Goal: Book appointment/travel/reservation

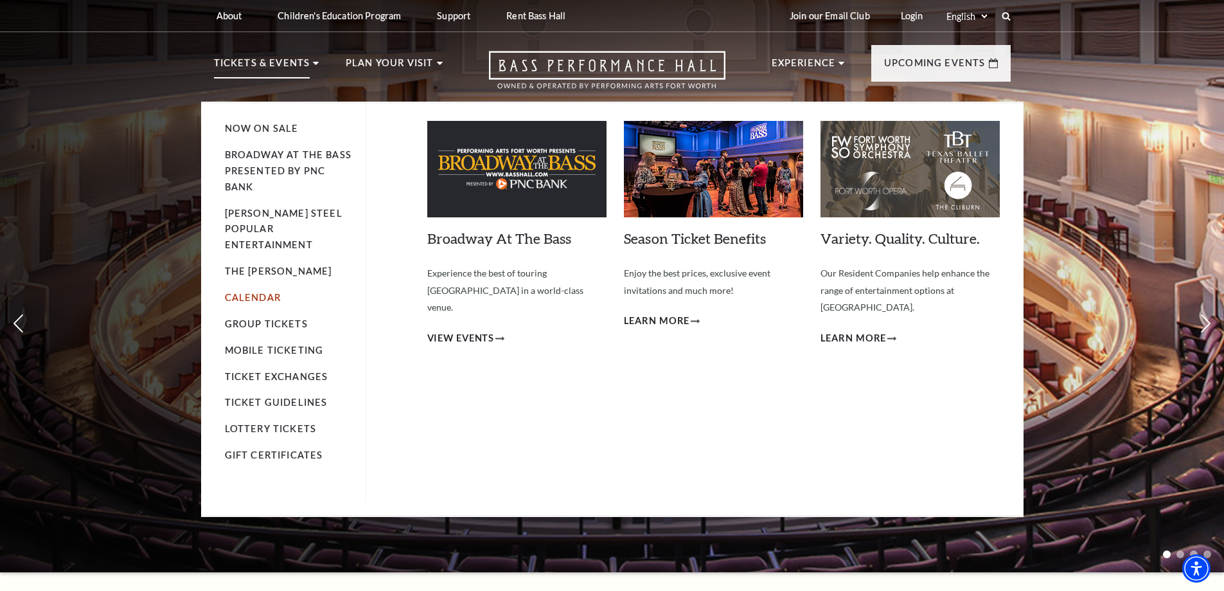
click at [246, 292] on link "Calendar" at bounding box center [253, 297] width 56 height 11
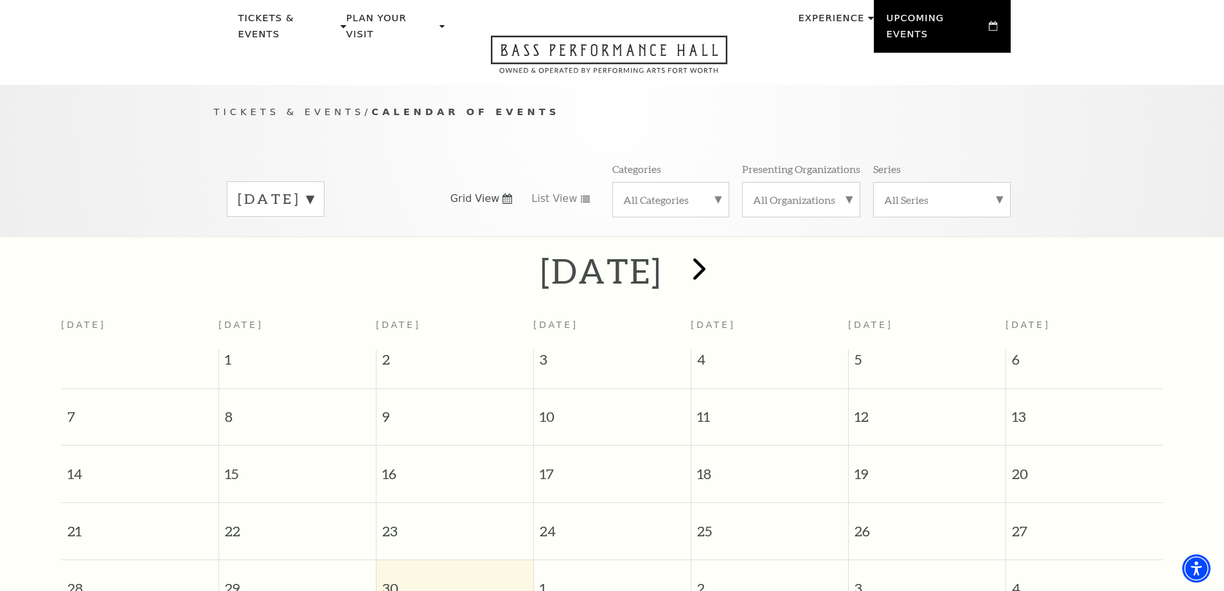
scroll to position [49, 0]
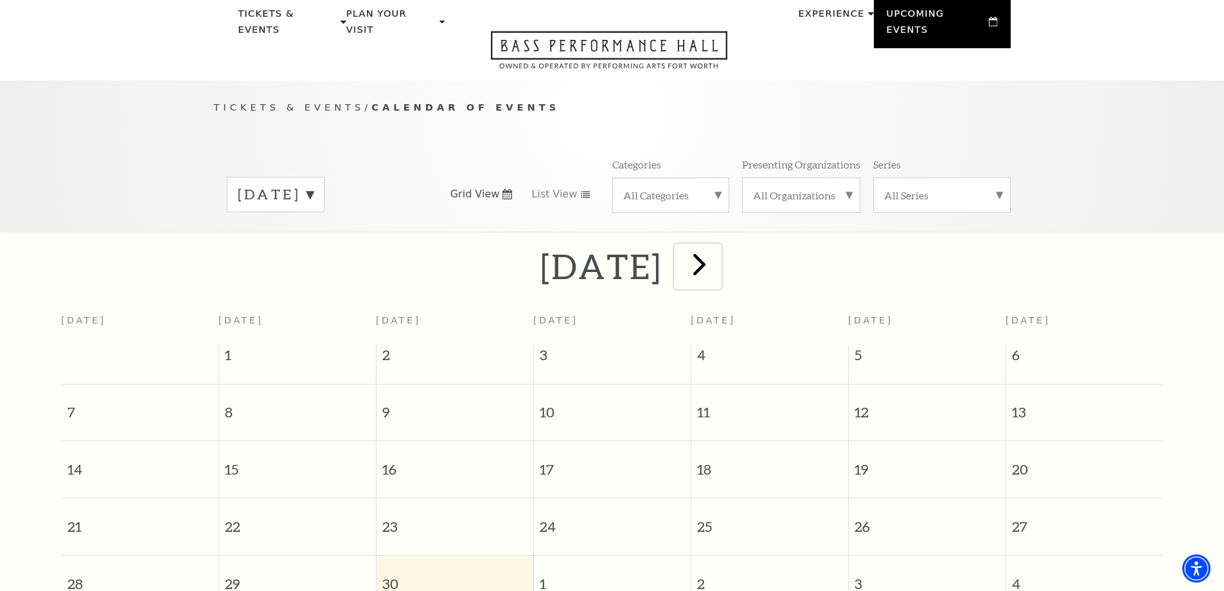
click at [718, 253] on span "next" at bounding box center [699, 264] width 37 height 37
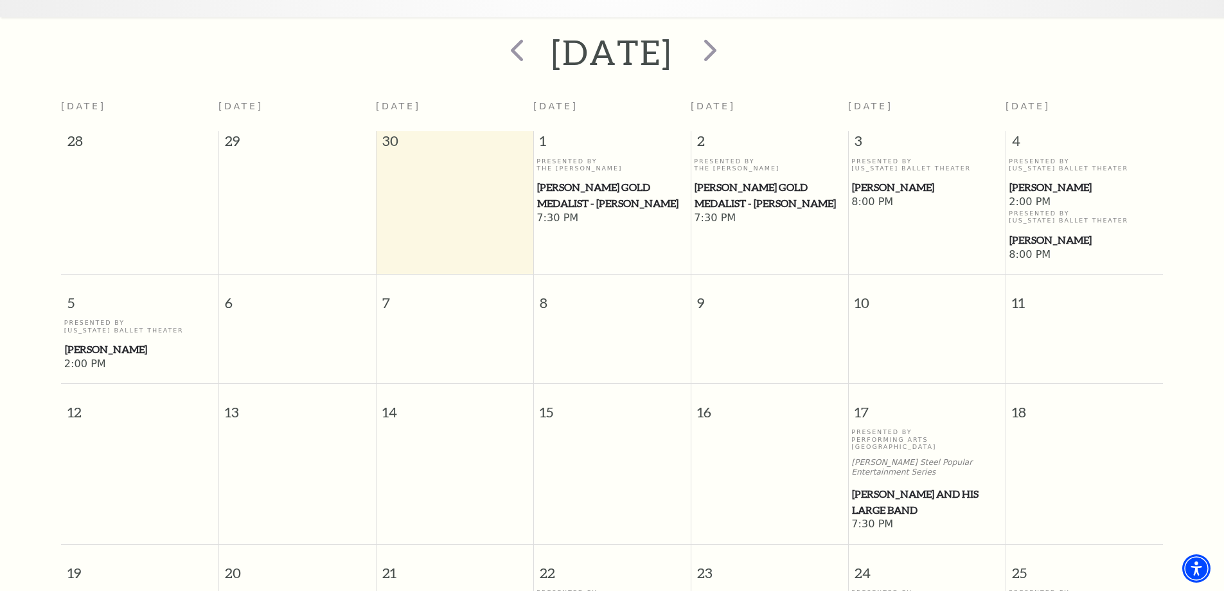
scroll to position [136, 0]
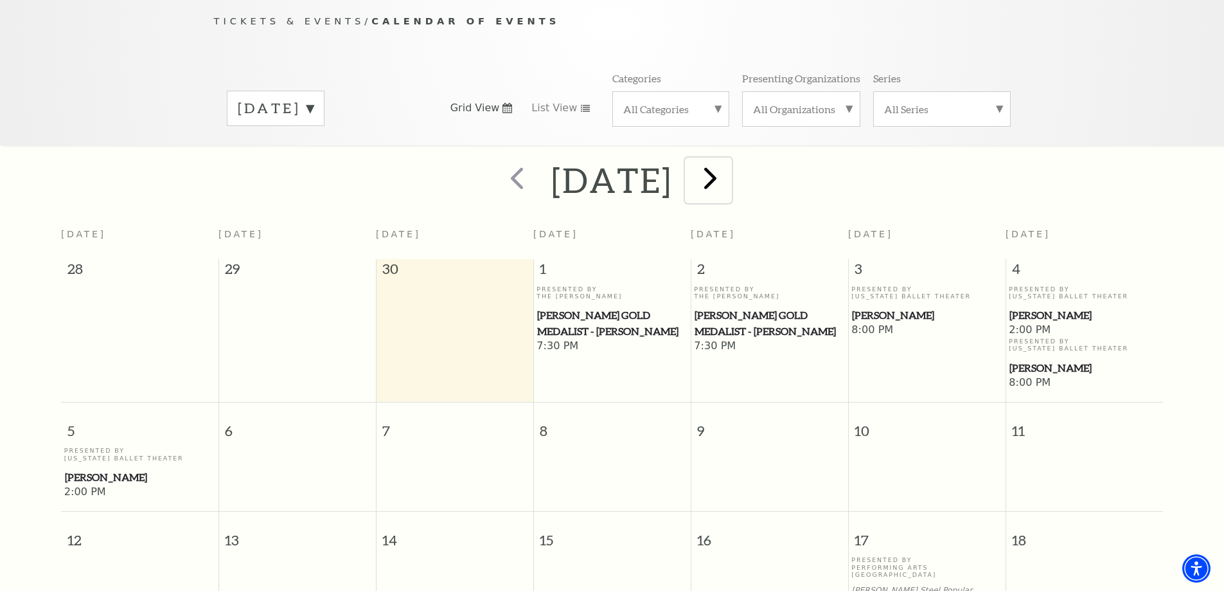
click at [729, 159] on span "next" at bounding box center [710, 177] width 37 height 37
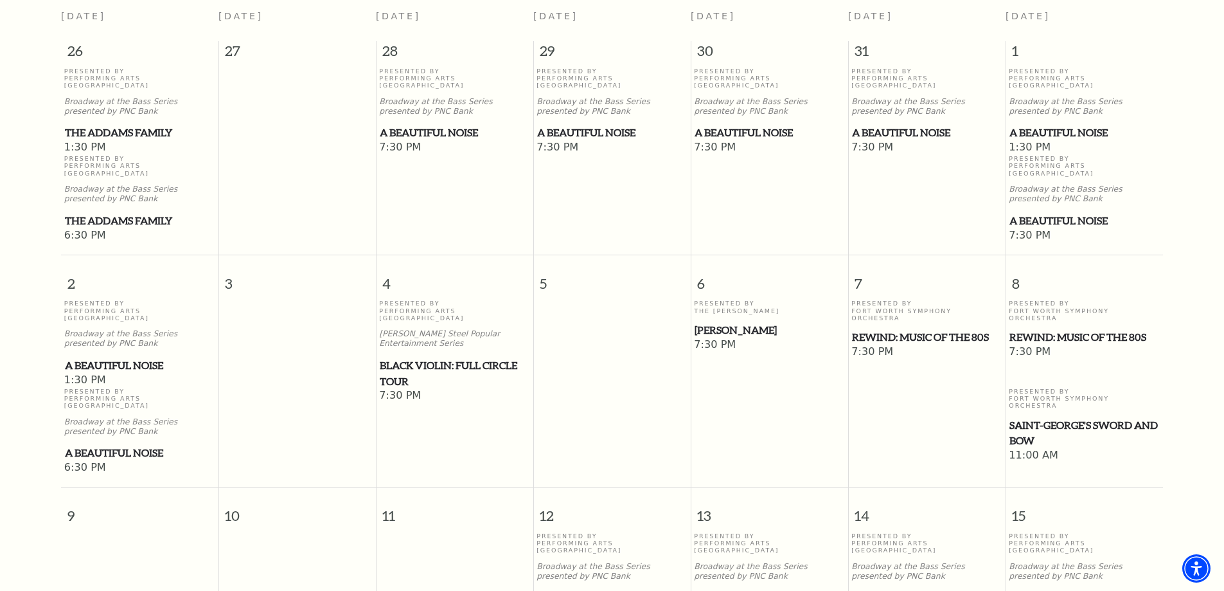
scroll to position [371, 0]
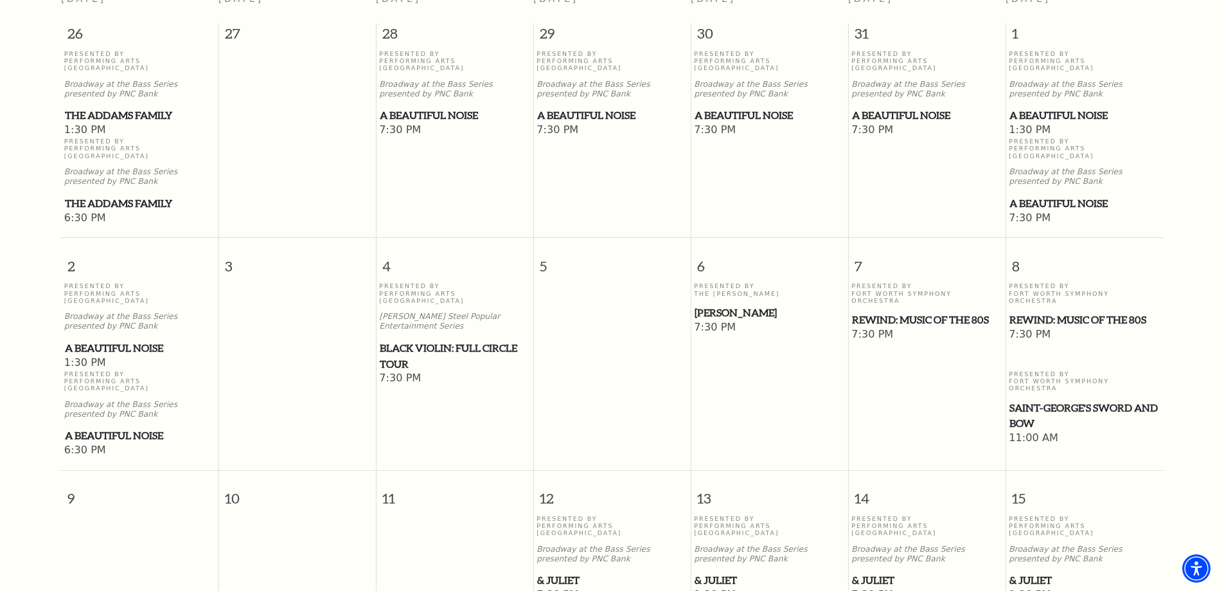
click at [1046, 400] on span "Saint-George's Sword and Bow" at bounding box center [1085, 415] width 150 height 31
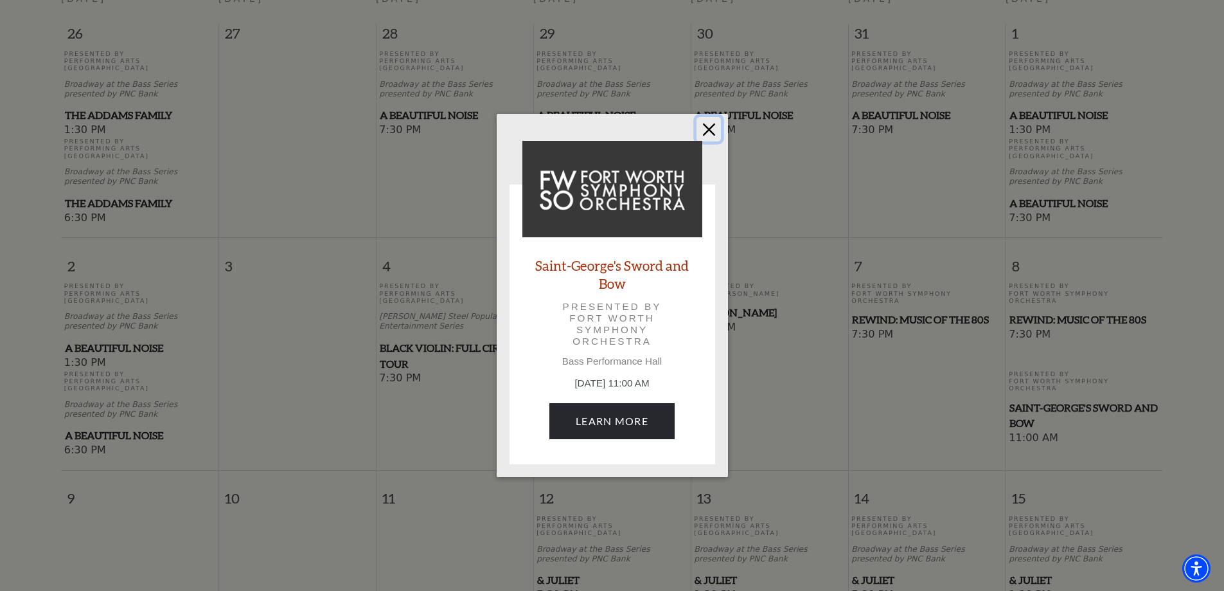
click at [712, 125] on button "Close" at bounding box center [709, 129] width 24 height 24
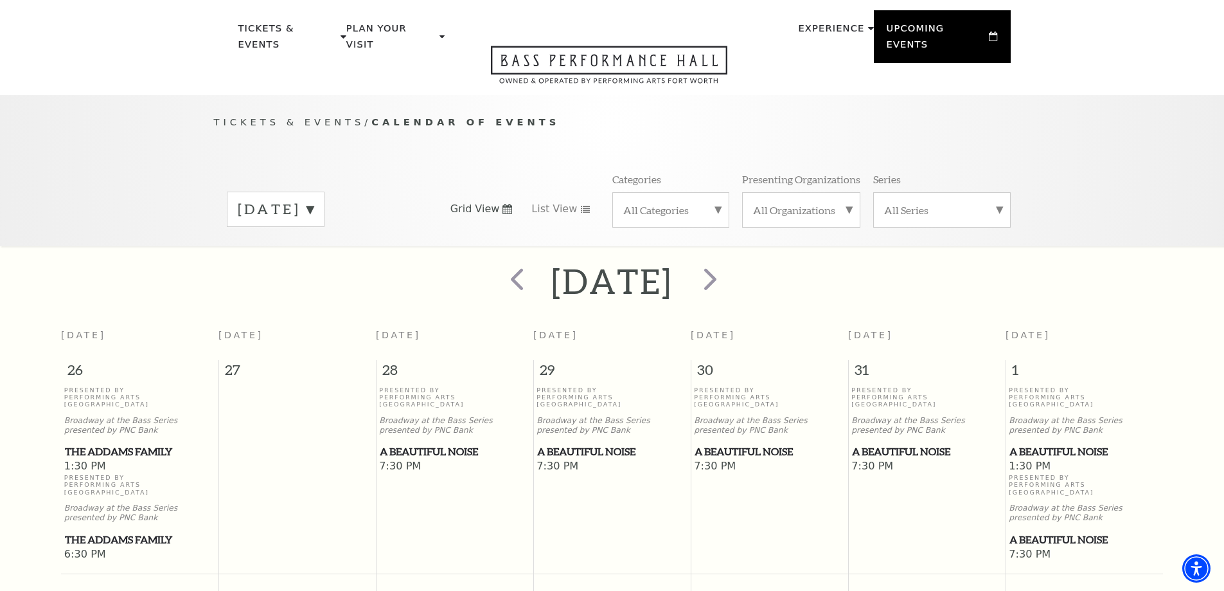
scroll to position [28, 0]
